Goal: Browse casually

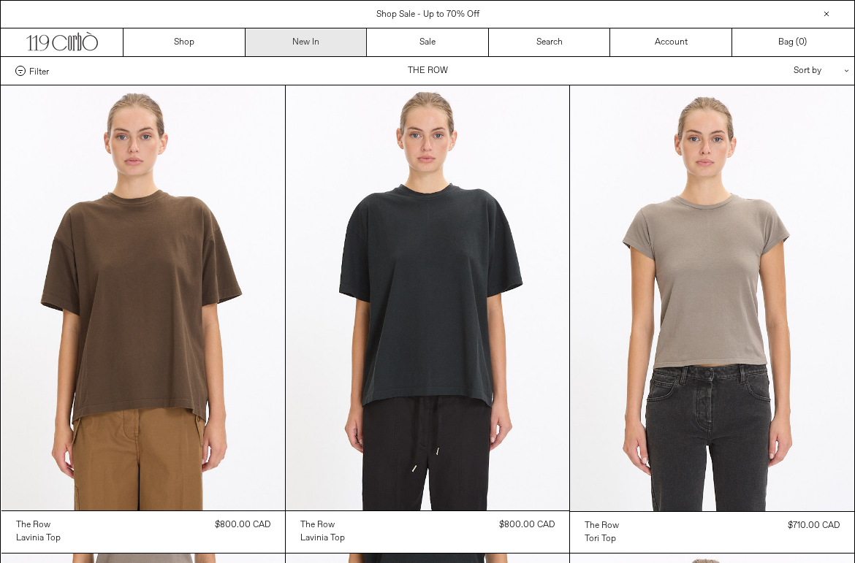
click at [305, 47] on link "New In" at bounding box center [307, 43] width 122 height 28
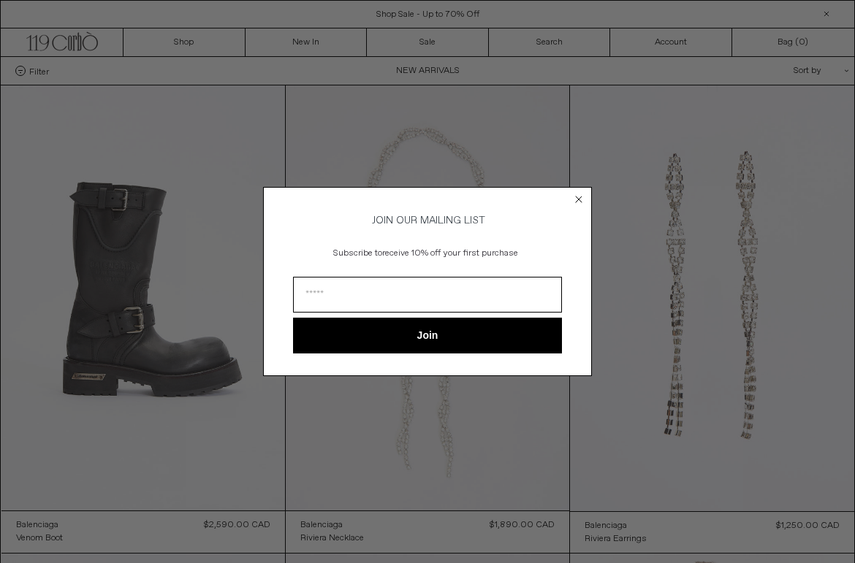
click at [577, 196] on circle "Close dialog" at bounding box center [579, 200] width 14 height 14
